Goal: Task Accomplishment & Management: Use online tool/utility

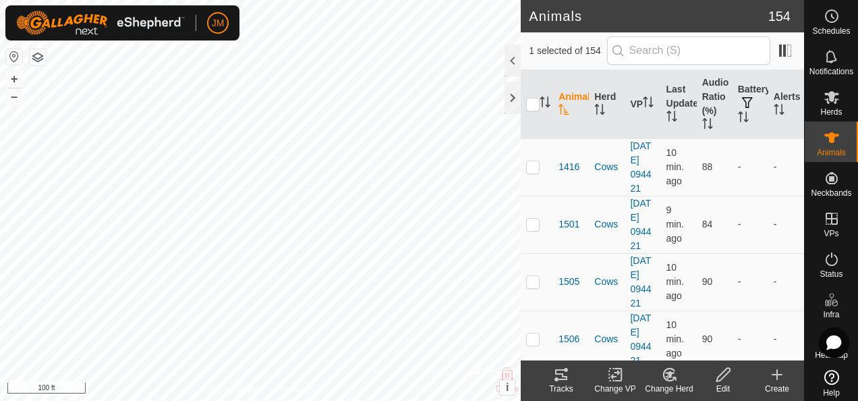
click at [569, 379] on tracks-svg-icon at bounding box center [561, 374] width 54 height 16
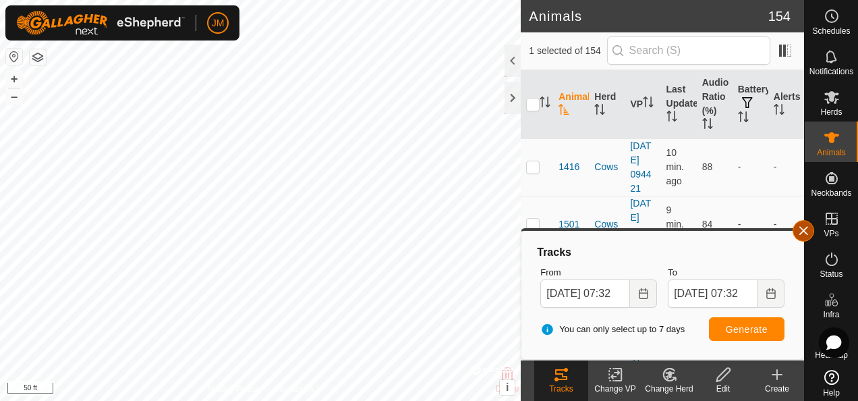
click at [807, 227] on button "button" at bounding box center [803, 231] width 22 height 22
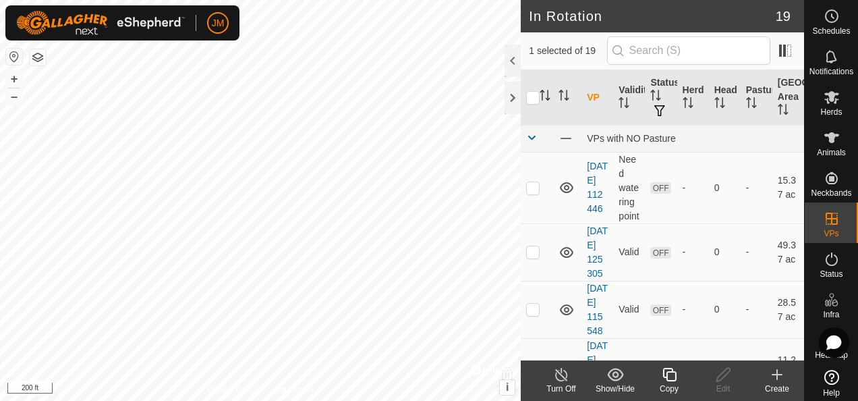
checkbox input "false"
checkbox input "true"
click at [723, 373] on icon at bounding box center [723, 374] width 17 height 16
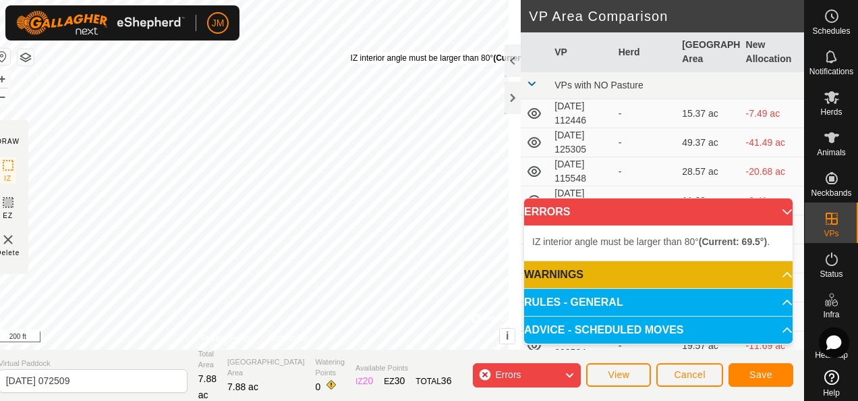
click at [363, 52] on div "IZ interior angle must be larger than 80° (Current: 69.5°) ." at bounding box center [453, 58] width 204 height 12
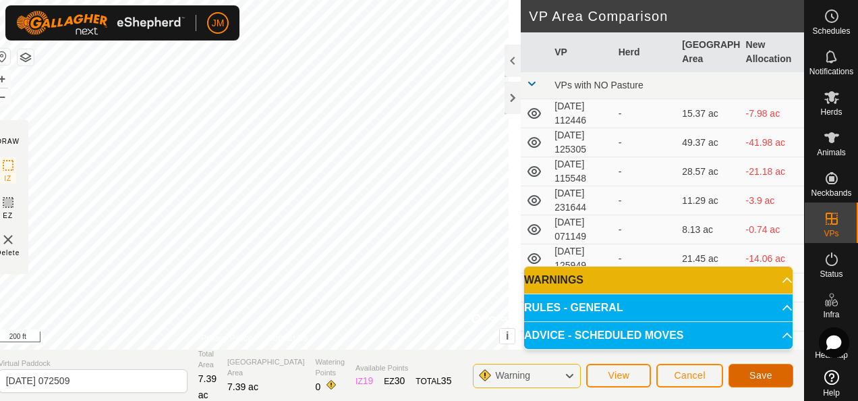
click at [766, 372] on span "Save" at bounding box center [760, 375] width 23 height 11
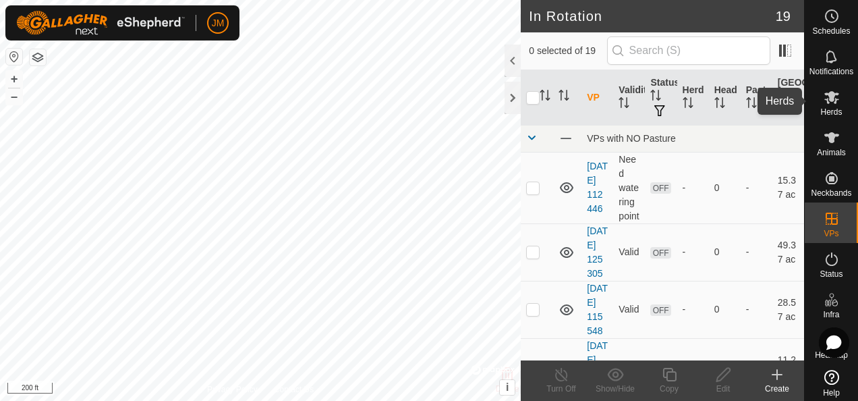
click at [828, 96] on icon at bounding box center [831, 97] width 15 height 13
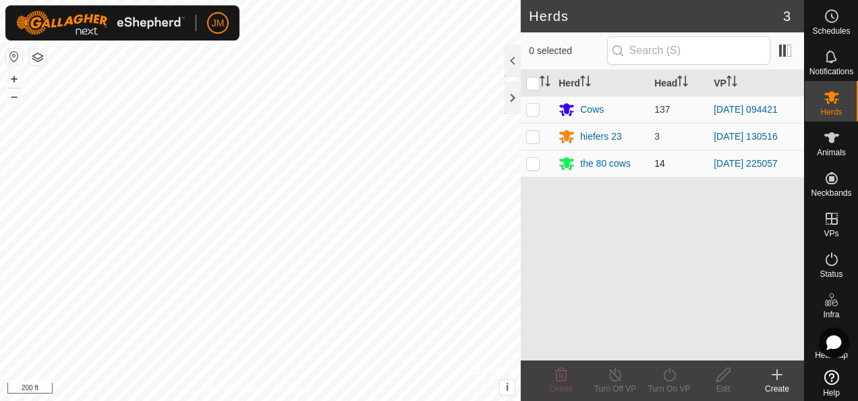
click at [533, 162] on p-checkbox at bounding box center [532, 163] width 13 height 11
checkbox input "true"
click at [669, 367] on icon at bounding box center [669, 374] width 17 height 16
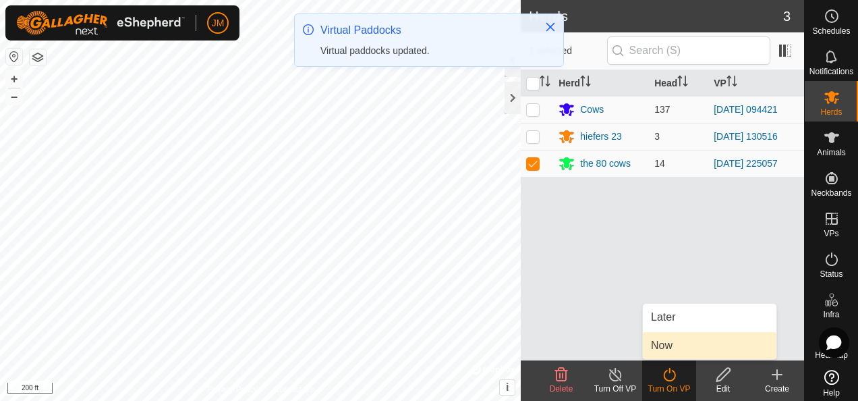
click at [666, 345] on link "Now" at bounding box center [710, 345] width 134 height 27
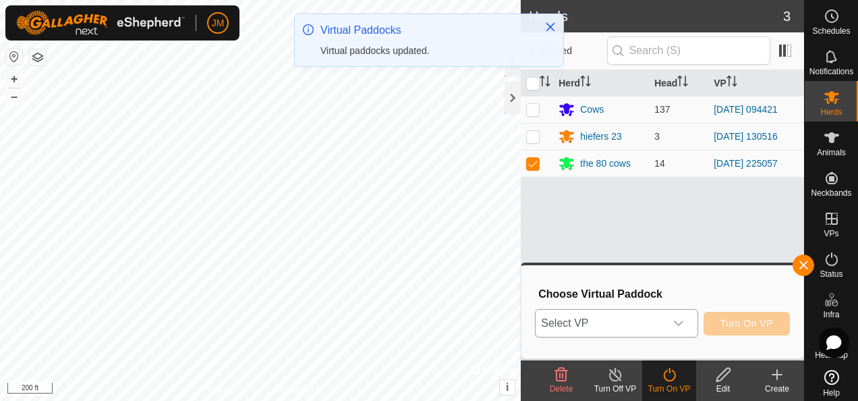
click at [680, 324] on icon "dropdown trigger" at bounding box center [678, 322] width 9 height 5
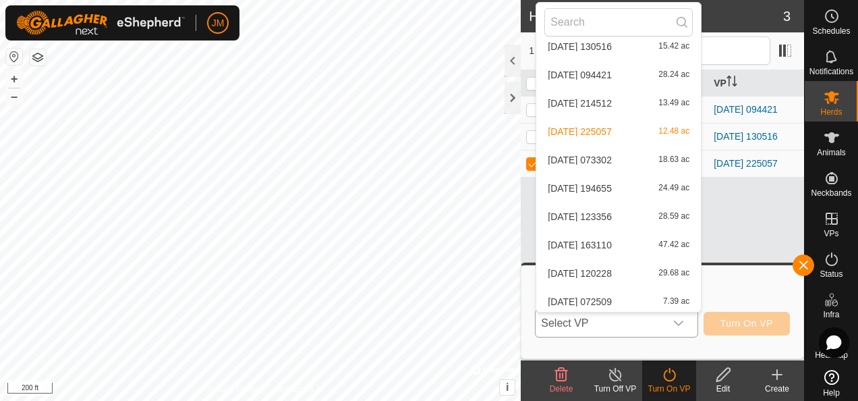
scroll to position [298, 0]
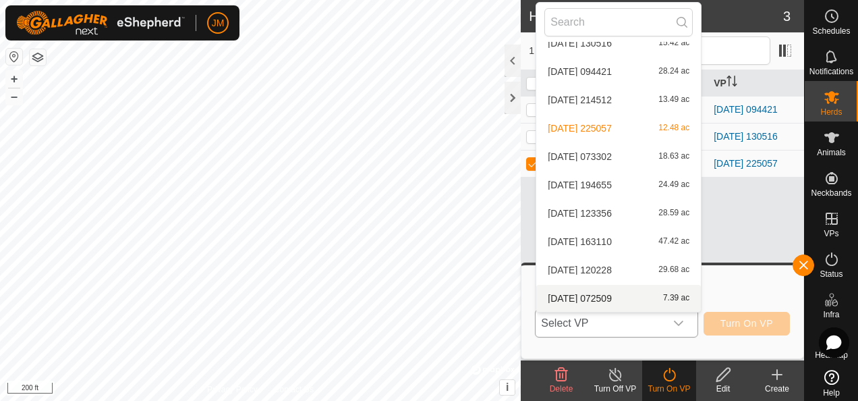
click at [622, 297] on li "2025-08-01 072509 7.39 ac" at bounding box center [618, 298] width 165 height 27
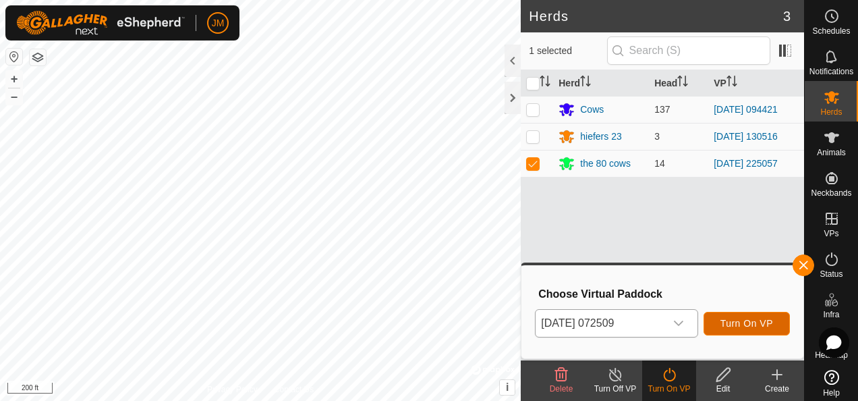
click at [747, 319] on span "Turn On VP" at bounding box center [746, 323] width 53 height 11
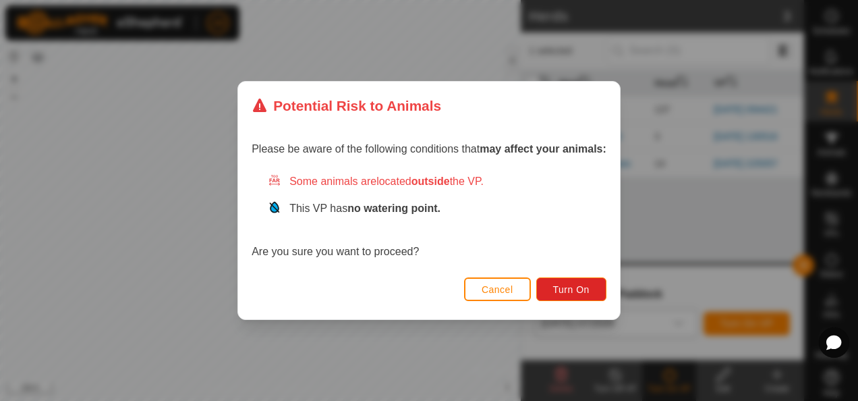
click at [610, 288] on div "Cancel Turn On" at bounding box center [429, 296] width 382 height 46
click at [585, 289] on span "Turn On" at bounding box center [571, 289] width 36 height 11
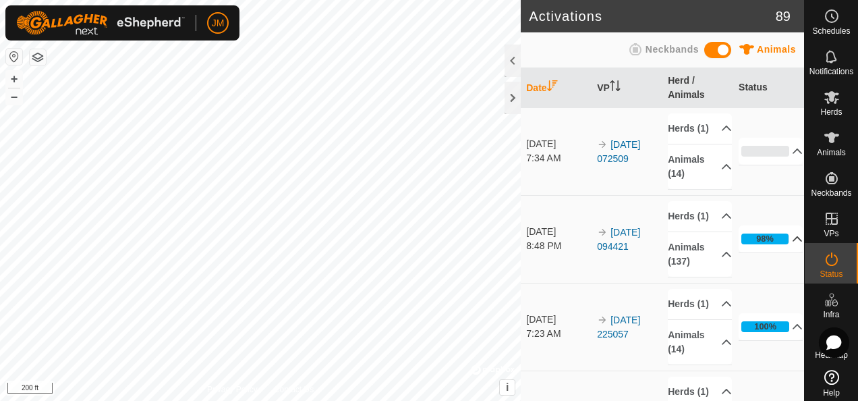
click at [777, 252] on p-accordion-header "98%" at bounding box center [770, 238] width 64 height 27
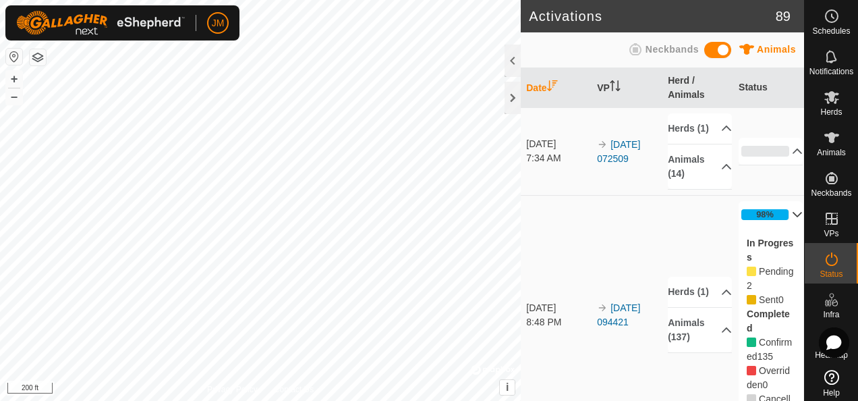
scroll to position [67, 0]
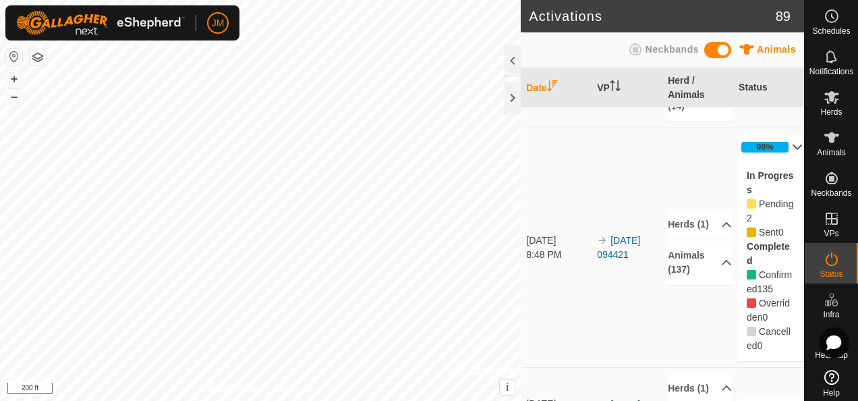
click at [746, 208] on icon at bounding box center [750, 203] width 9 height 9
click at [712, 278] on p-accordion-header "Animals (137)" at bounding box center [700, 262] width 64 height 45
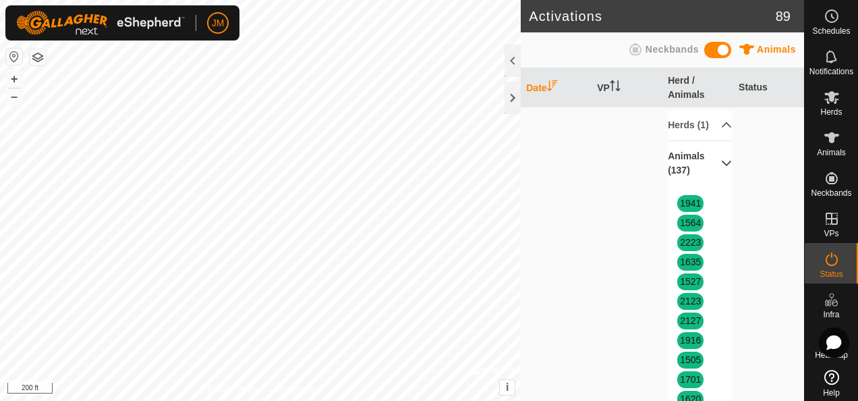
scroll to position [0, 0]
